Goal: Task Accomplishment & Management: Manage account settings

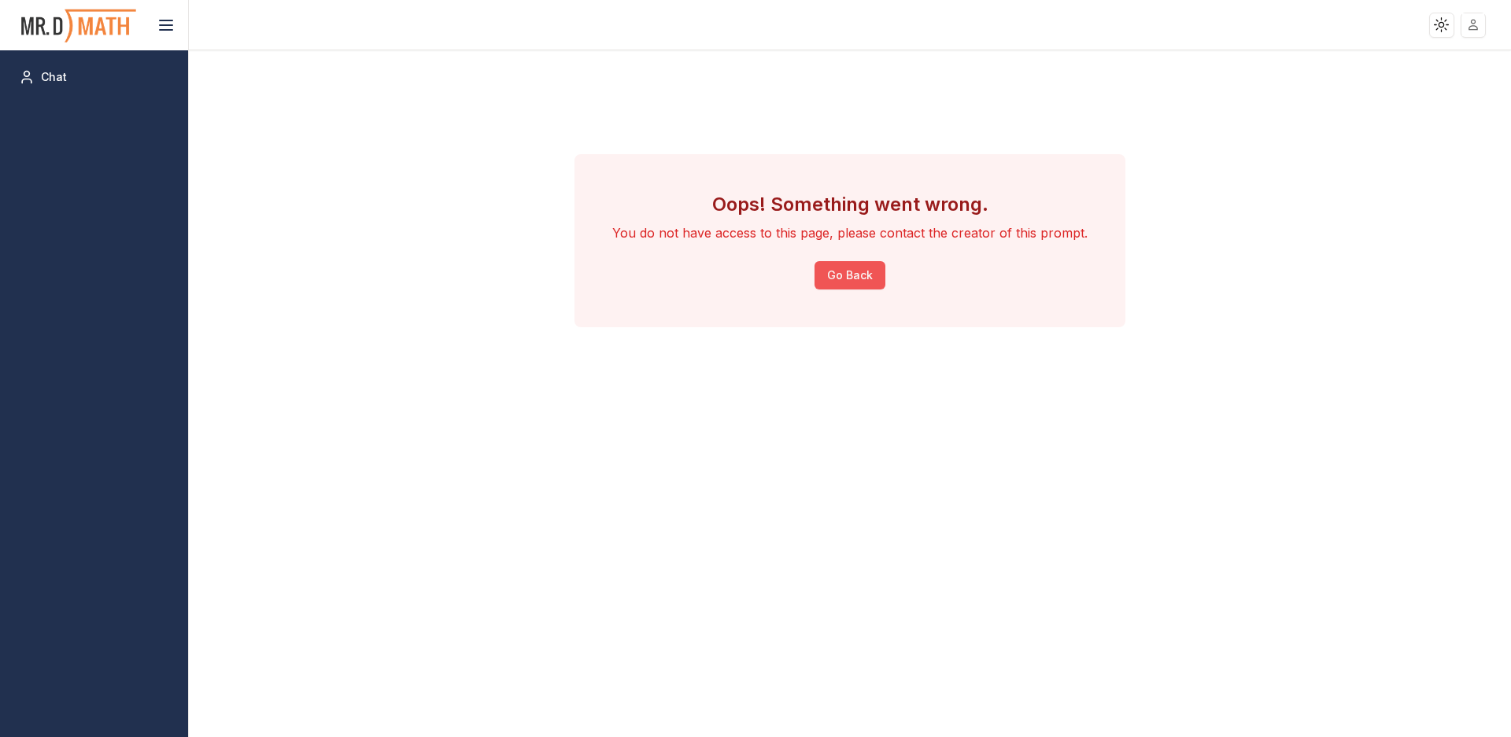
click at [839, 276] on button "Go Back" at bounding box center [849, 275] width 71 height 28
click at [166, 28] on icon at bounding box center [166, 25] width 19 height 19
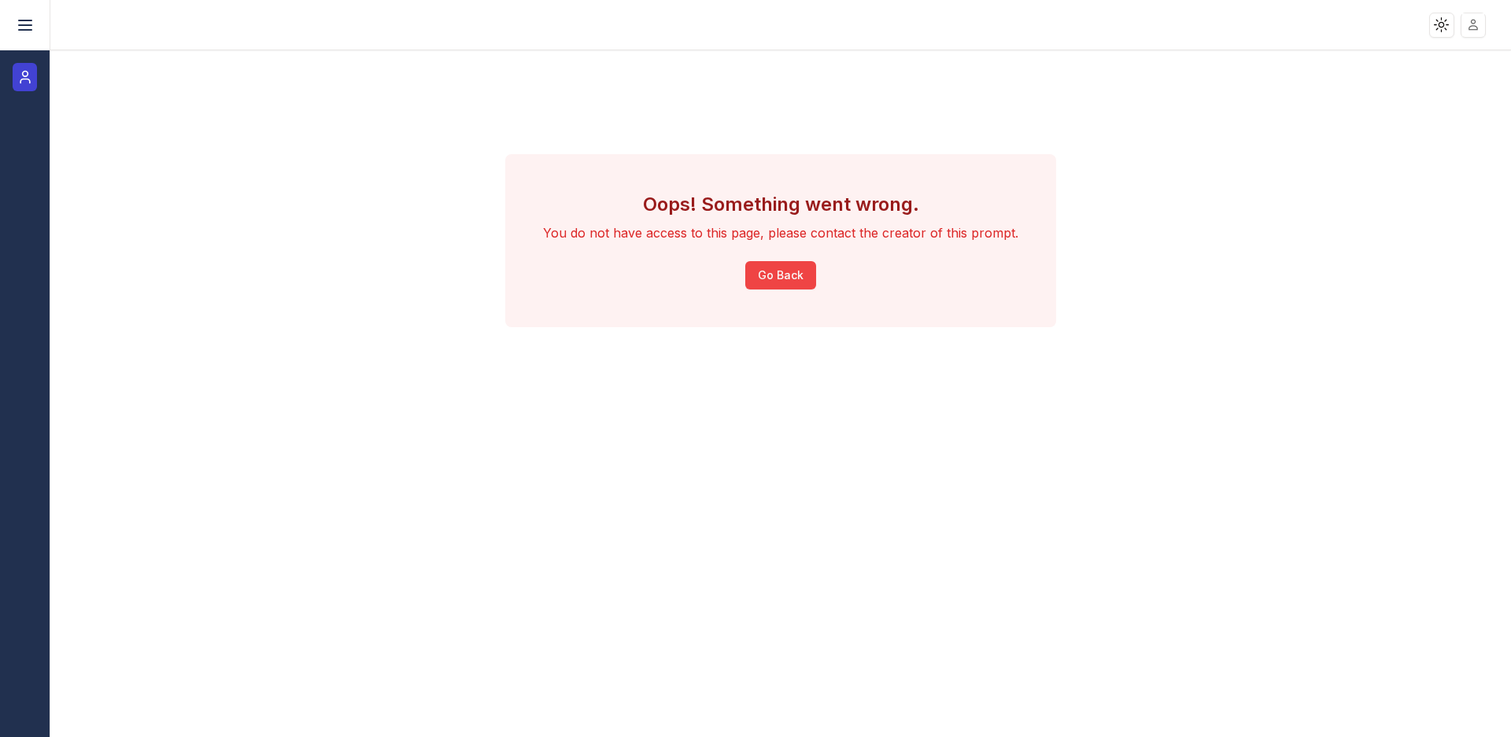
click at [22, 79] on icon at bounding box center [24, 81] width 9 height 4
click at [30, 35] on button at bounding box center [24, 24] width 31 height 31
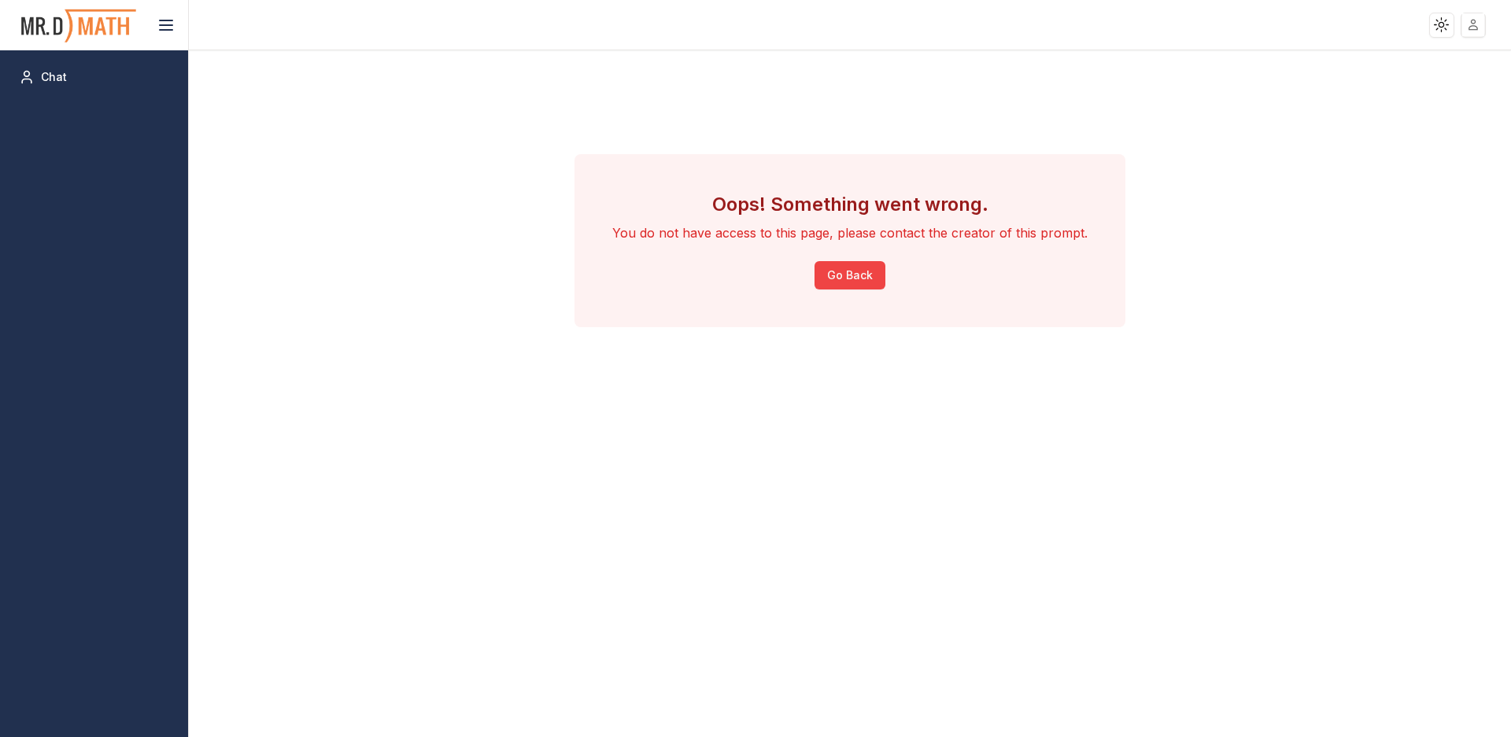
click at [1470, 32] on html "Toggle theme Toggle user menu Chat Oops! Something went wrong. You do not have …" at bounding box center [755, 368] width 1511 height 737
click at [1366, 143] on span "Sign out" at bounding box center [1359, 139] width 42 height 16
